Goal: Transaction & Acquisition: Purchase product/service

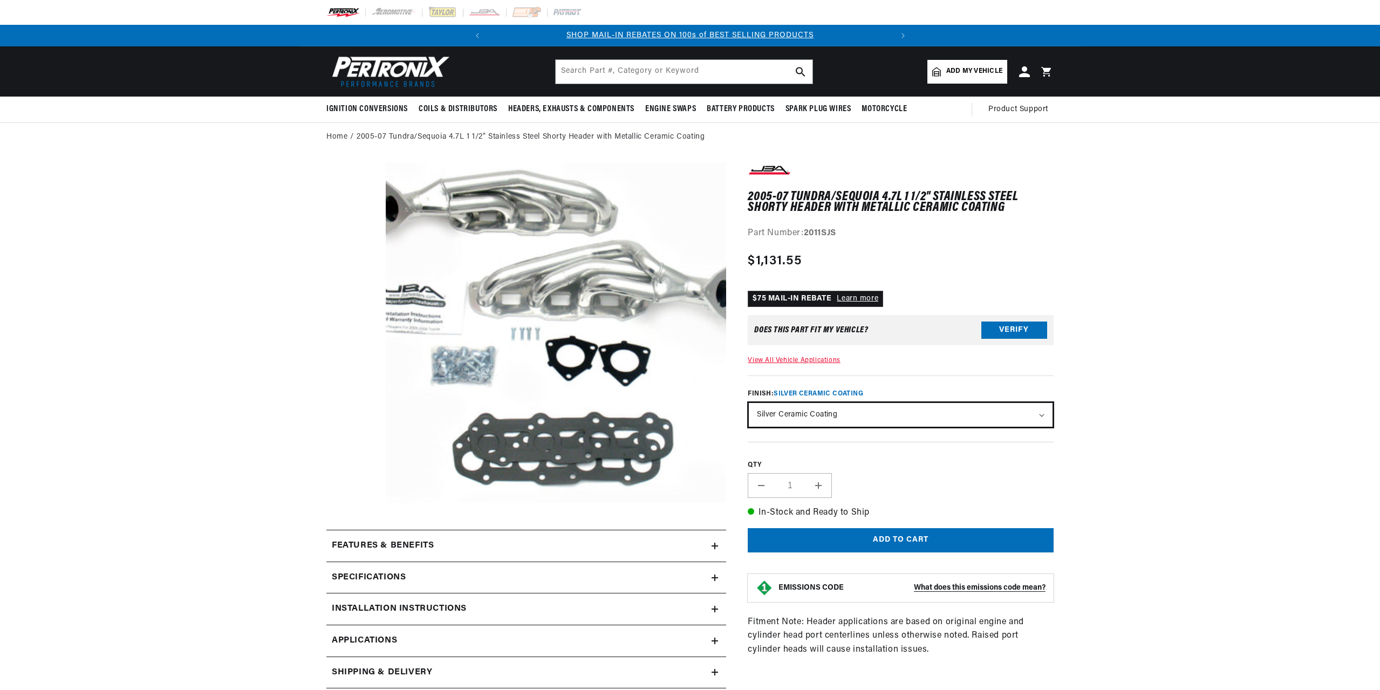
click at [1042, 417] on select "Natural Stainless Silver Ceramic Coating" at bounding box center [901, 415] width 304 height 24
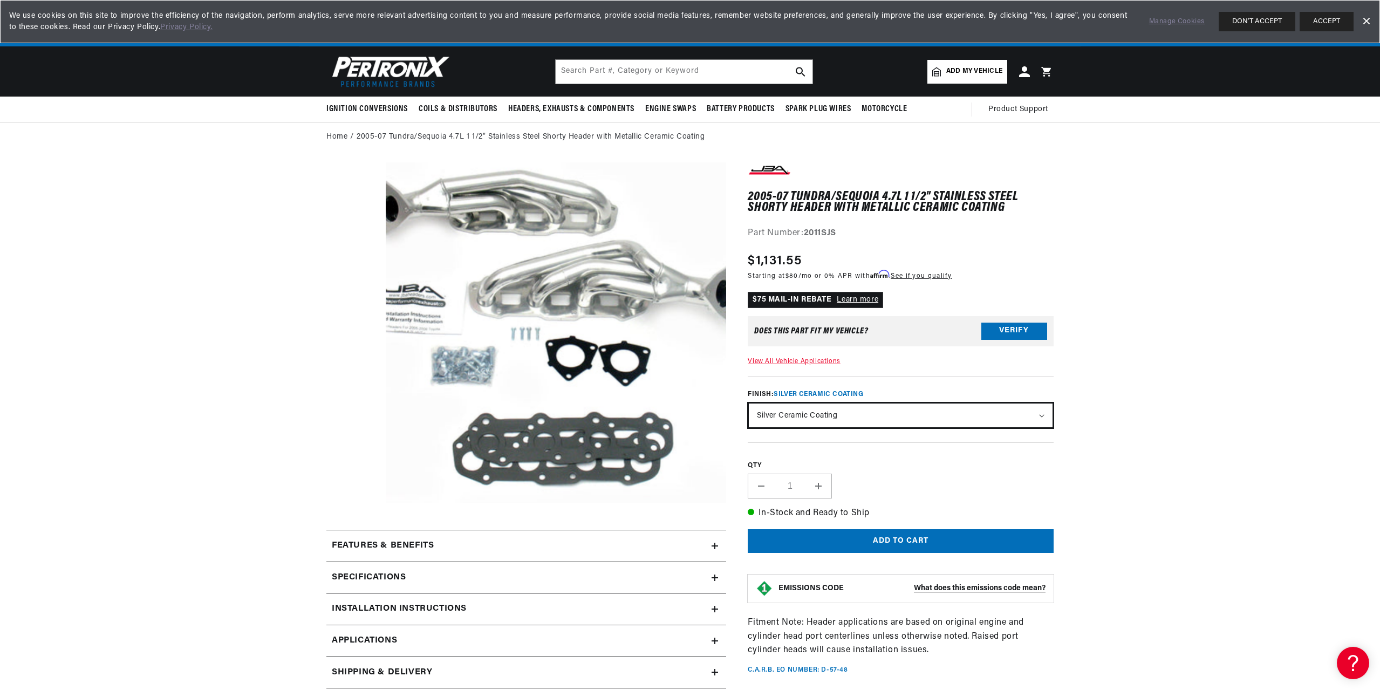
scroll to position [0, 403]
click at [1042, 414] on select "Natural Stainless Silver Ceramic Coating" at bounding box center [901, 416] width 304 height 24
click at [1044, 417] on select "Natural Stainless Silver Ceramic Coating" at bounding box center [901, 416] width 304 height 24
click at [1018, 334] on button "Verify" at bounding box center [1014, 331] width 66 height 17
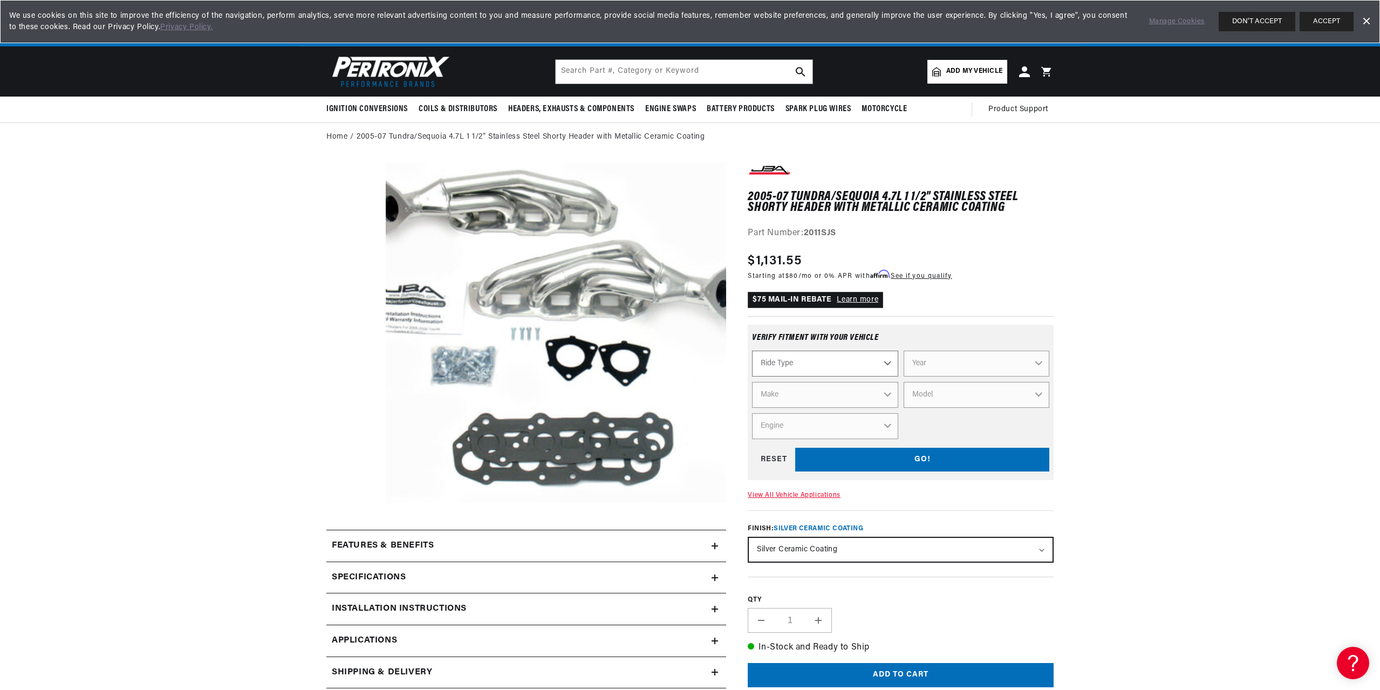
scroll to position [0, 0]
click at [885, 363] on select "Ride Type Automotive Agricultural Industrial Marine Motorcycle" at bounding box center [825, 364] width 146 height 26
select select "Automotive"
click at [752, 351] on select "Ride Type Automotive Agricultural Industrial Marine Motorcycle" at bounding box center [825, 364] width 146 height 26
select select "Automotive"
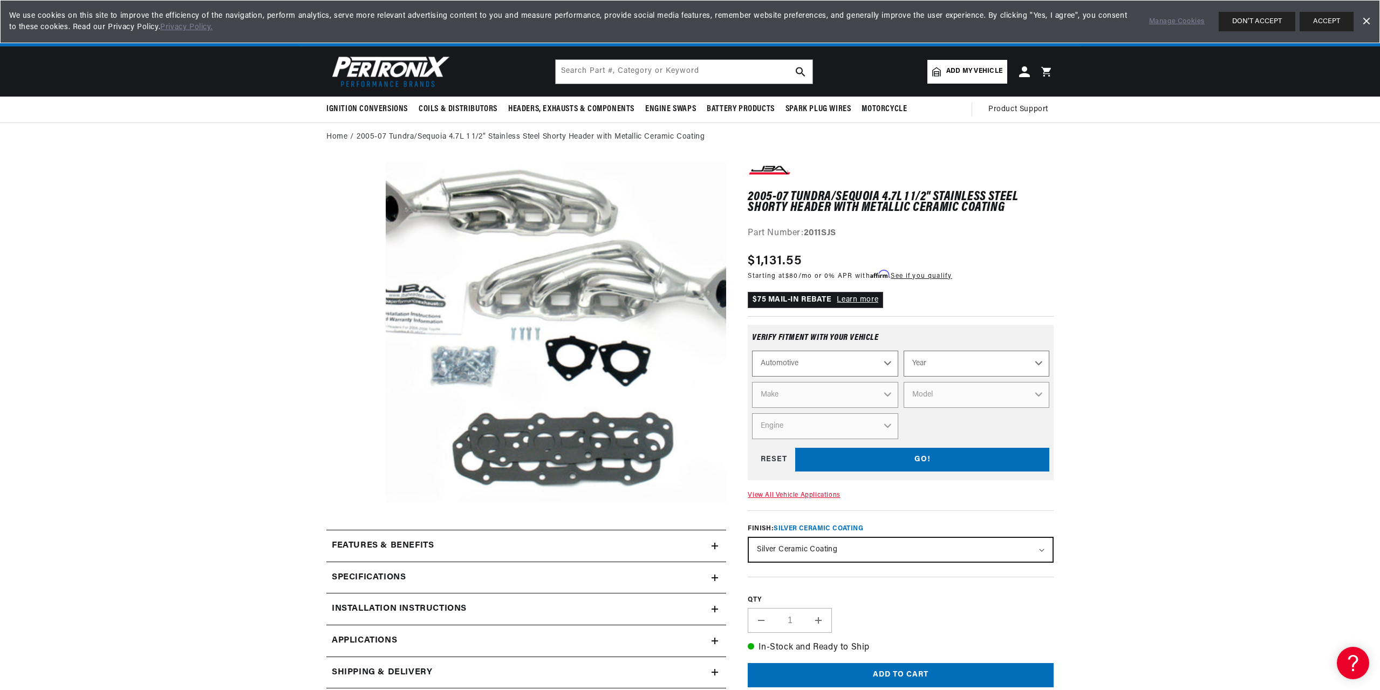
click at [987, 370] on select "Year [DATE] 2021 2020 2019 2018 2017 2016 2015 2014 2013 2012 2011 2010 2009 20…" at bounding box center [977, 364] width 146 height 26
select select "2005"
click at [904, 351] on select "Year [DATE] 2021 2020 2019 2018 2017 2016 2015 2014 2013 2012 2011 2010 2009 20…" at bounding box center [977, 364] width 146 height 26
select select "2005"
click at [852, 395] on select "Make Buick Cadillac Chevrolet Chrysler Dodge Ford GMC [GEOGRAPHIC_DATA] [GEOGRA…" at bounding box center [825, 395] width 146 height 26
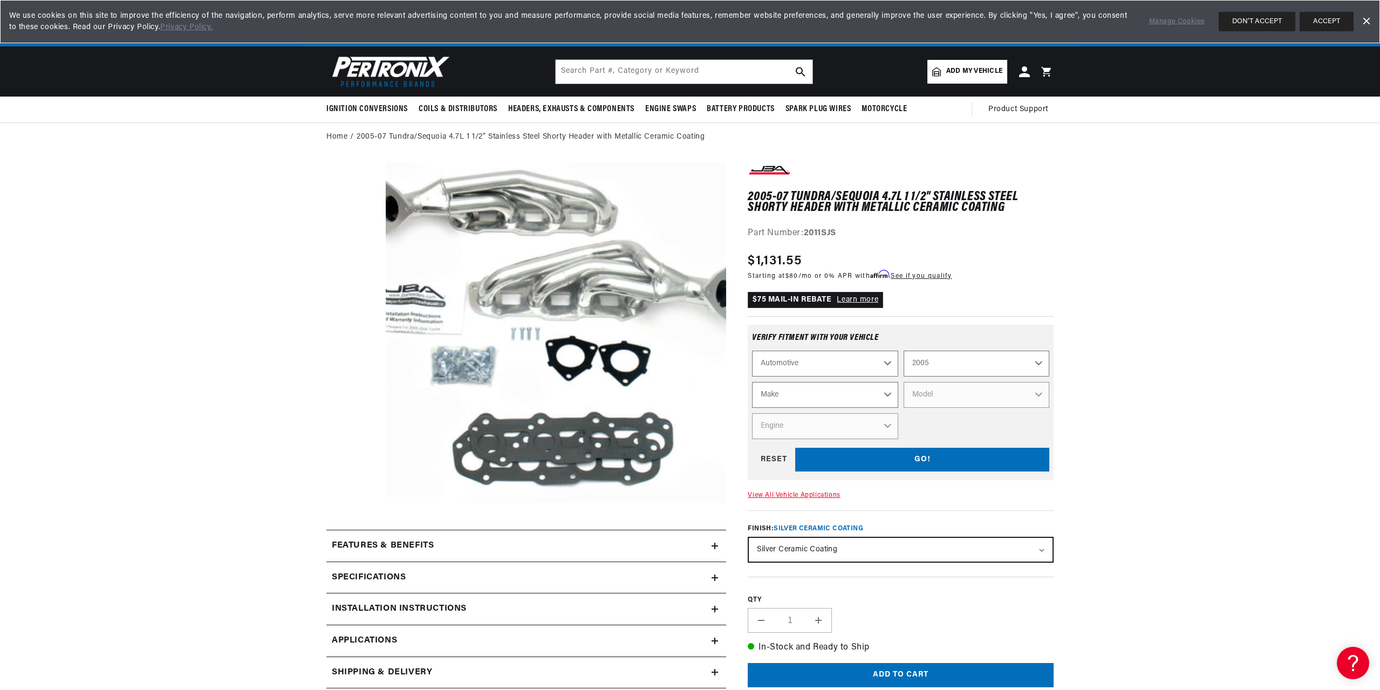
scroll to position [0, 403]
select select "Toyota"
click at [752, 382] on select "Make Buick Cadillac Chevrolet Chrysler Dodge Ford GMC [GEOGRAPHIC_DATA] [GEOGRA…" at bounding box center [825, 395] width 146 height 26
select select "Toyota"
click at [953, 397] on select "Model 4Runner [GEOGRAPHIC_DATA] [GEOGRAPHIC_DATA] [GEOGRAPHIC_DATA]" at bounding box center [977, 395] width 146 height 26
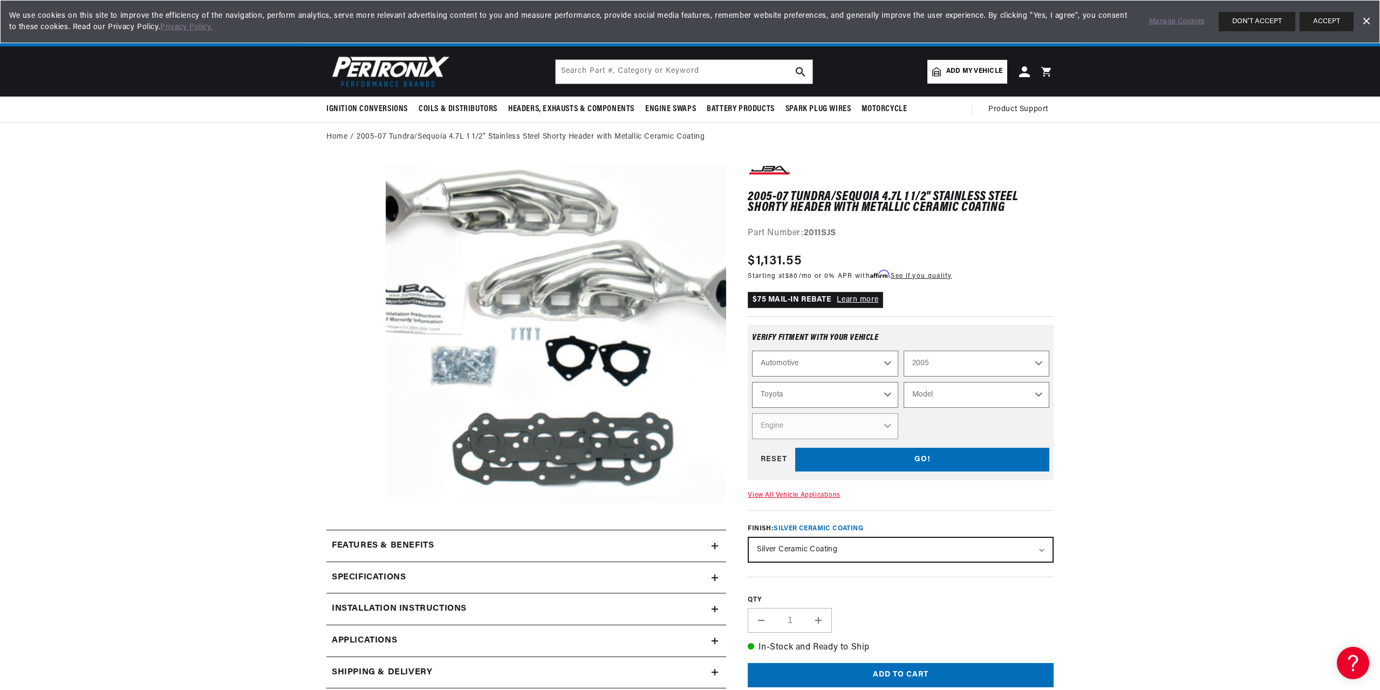
select select "Sequoia"
click at [904, 382] on select "Model 4Runner [GEOGRAPHIC_DATA] [GEOGRAPHIC_DATA] [GEOGRAPHIC_DATA]" at bounding box center [977, 395] width 146 height 26
select select "Sequoia"
click at [887, 425] on select "Engine 4.7L" at bounding box center [825, 426] width 146 height 26
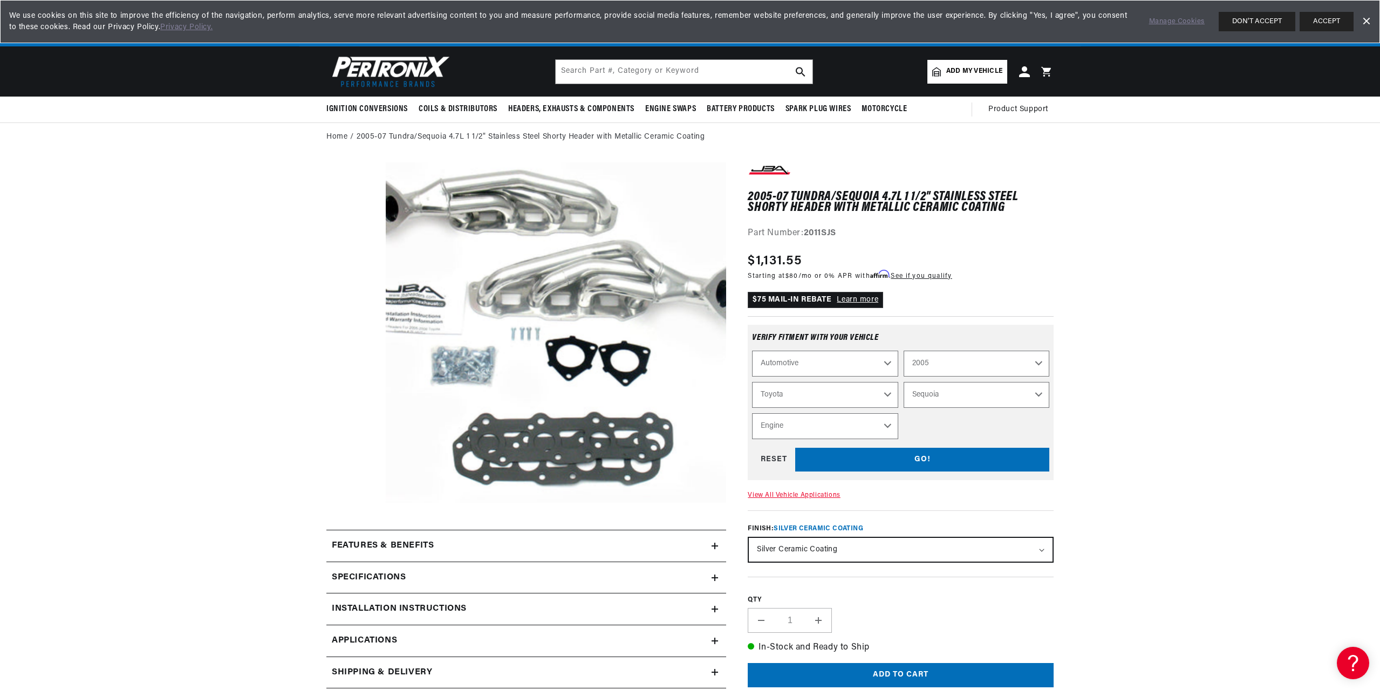
select select "4.7L"
click at [752, 413] on select "Engine 4.7L" at bounding box center [825, 426] width 146 height 26
select select "Engine"
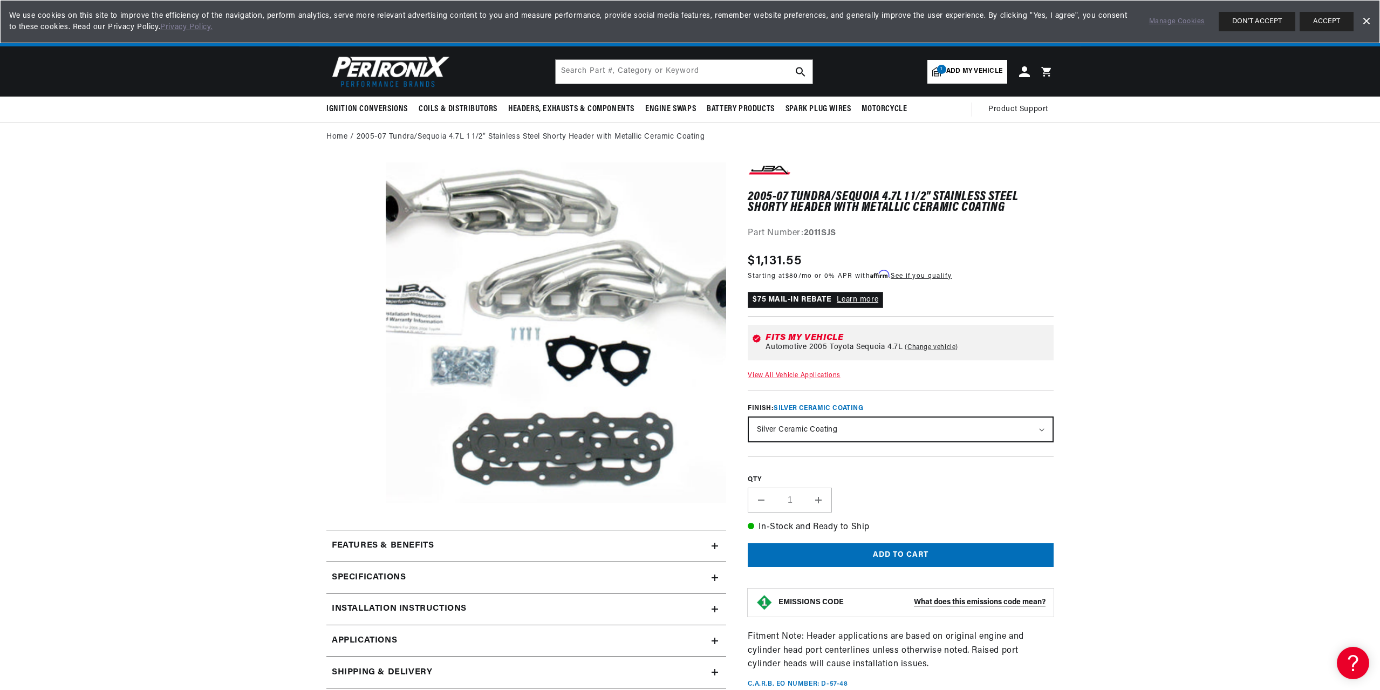
scroll to position [0, 403]
click at [1369, 19] on link "Dismiss Banner" at bounding box center [1366, 21] width 16 height 16
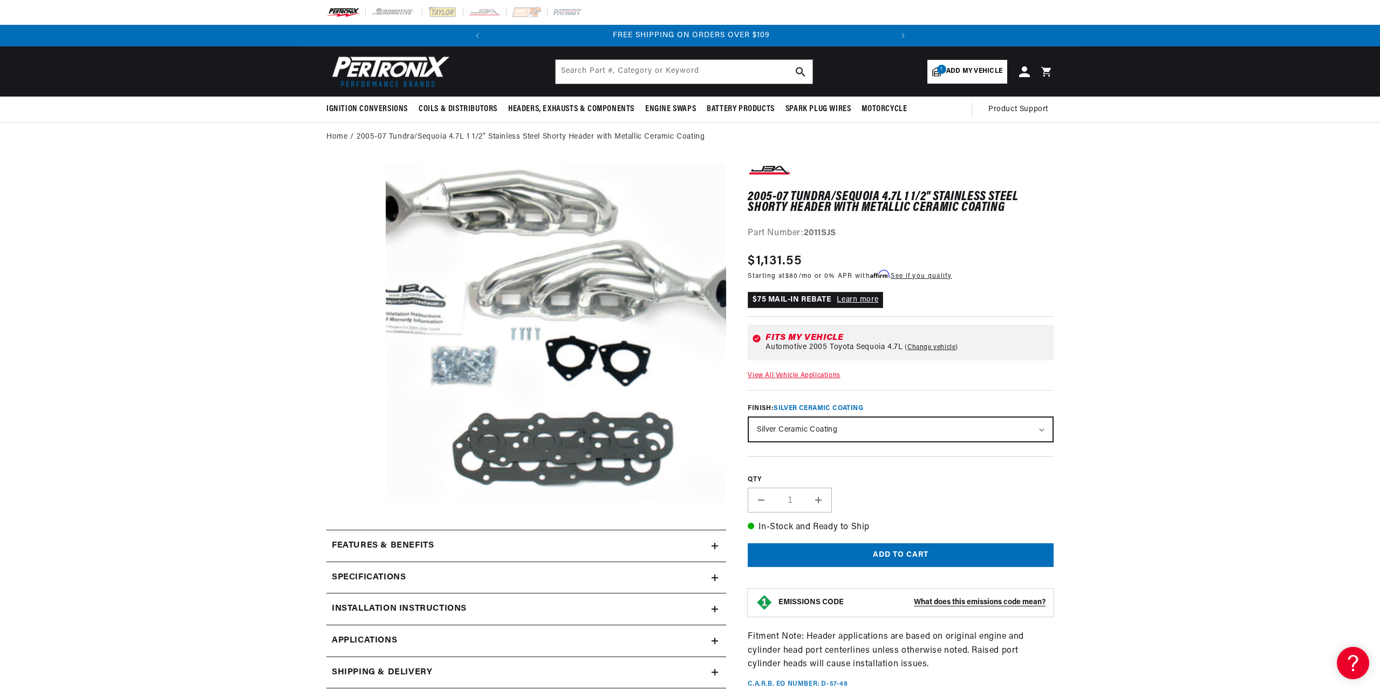
click at [1263, 242] on section "2005-07 Tundra/Sequoia 4.7L 1 1/2" Stainless Steel Shorty Header with Metallic …" at bounding box center [690, 577] width 1380 height 850
click at [180, 284] on section "2005-07 Tundra/Sequoia 4.7L 1 1/2" Stainless Steel Shorty Header with Metallic …" at bounding box center [690, 577] width 1380 height 850
click at [352, 537] on button "Open media 1 in modal" at bounding box center [352, 537] width 0 height 0
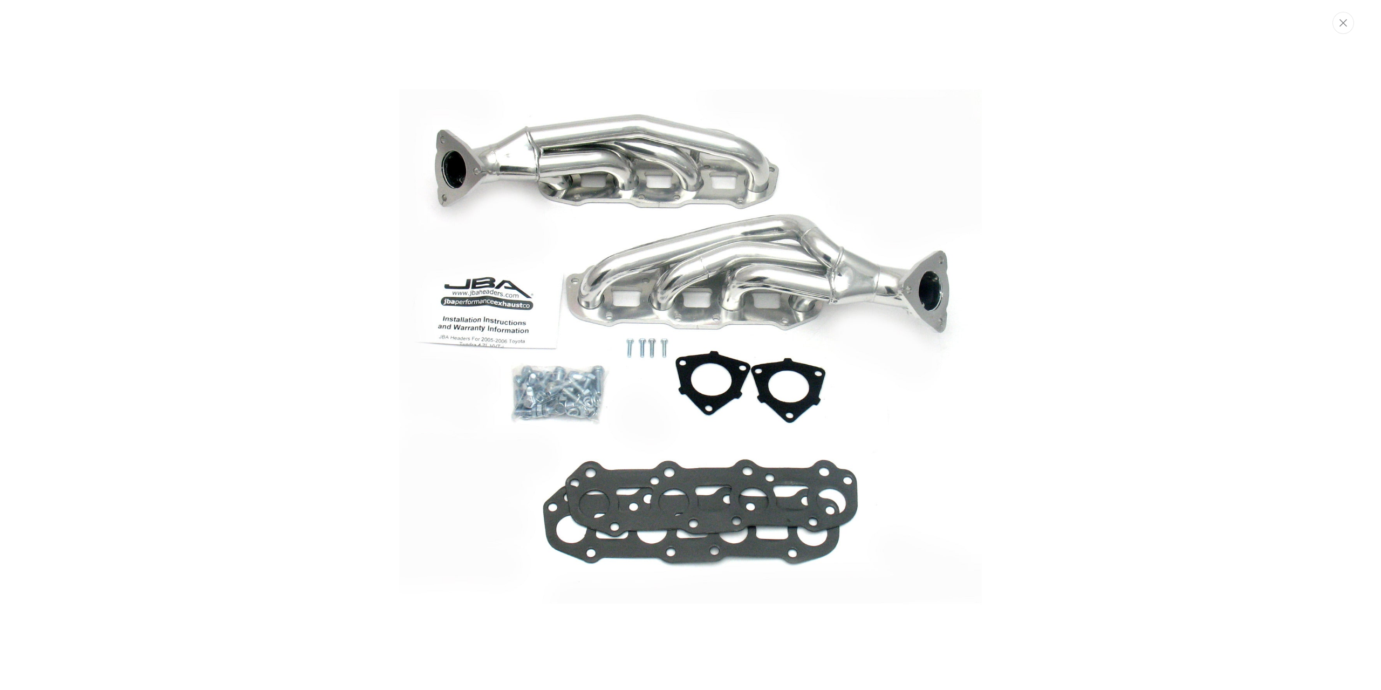
scroll to position [0, 0]
click at [1348, 30] on button "Close" at bounding box center [1344, 23] width 22 height 22
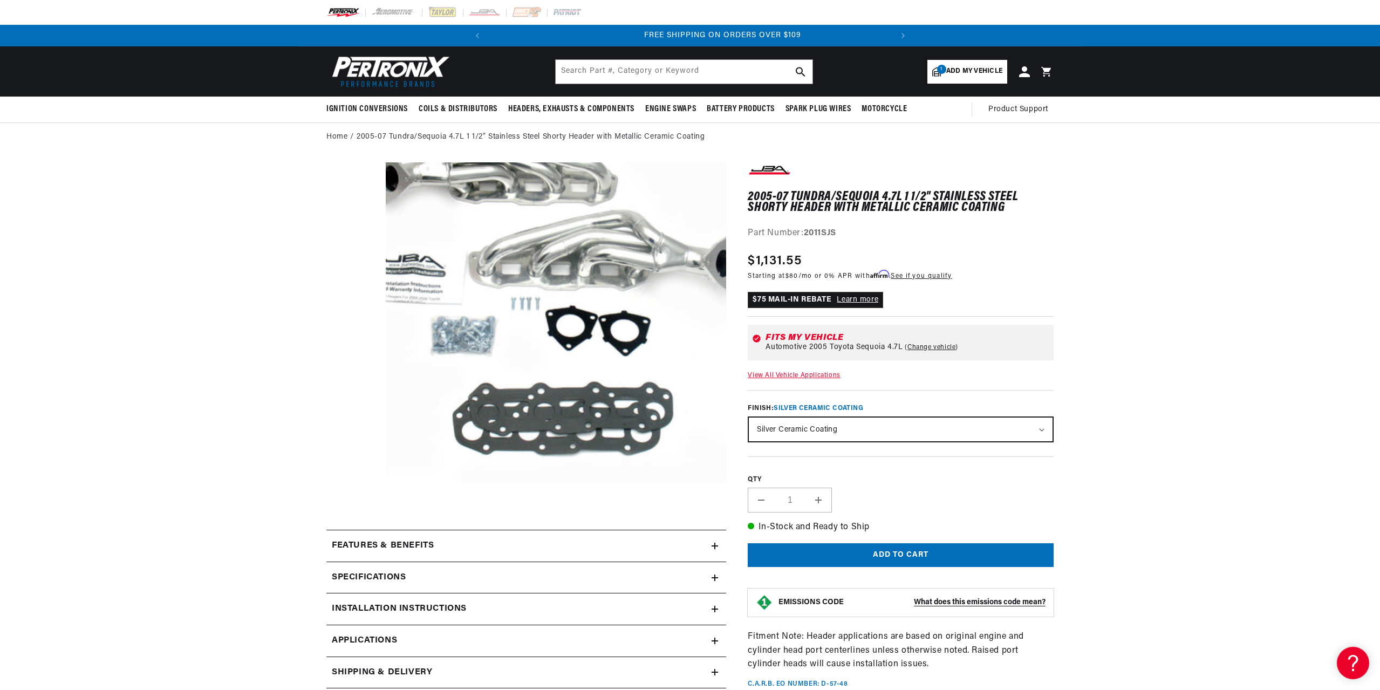
scroll to position [34, 0]
